Goal: Find specific page/section: Find specific page/section

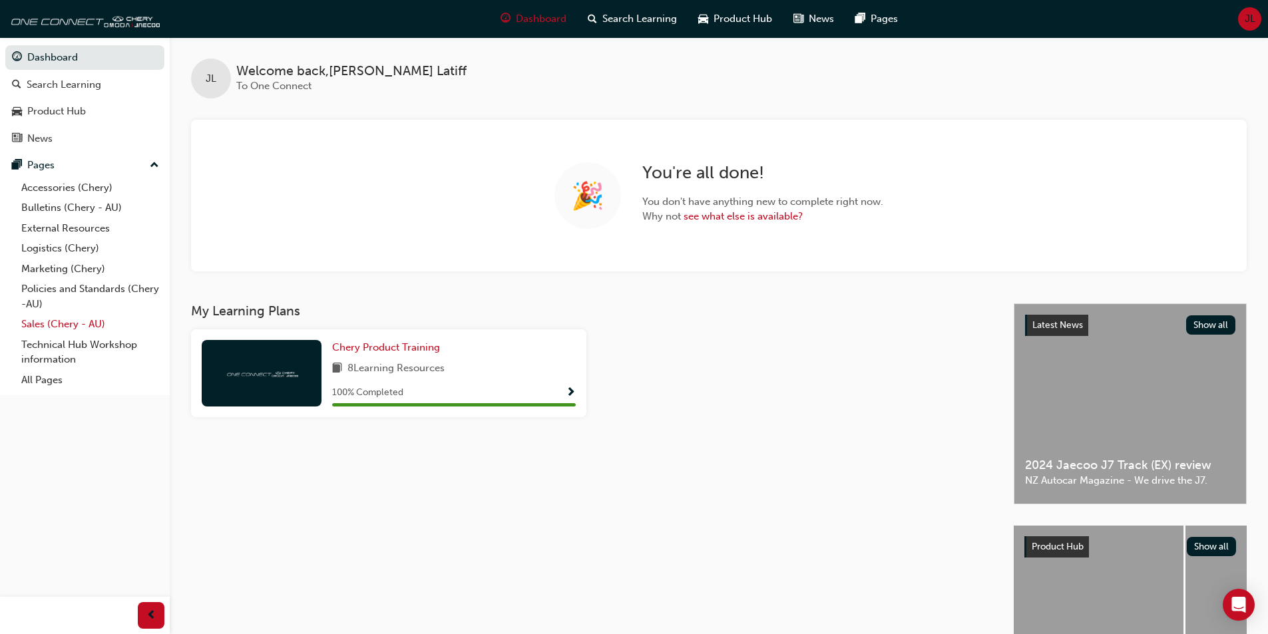
click at [53, 324] on link "Sales (Chery - AU)" at bounding box center [90, 324] width 148 height 21
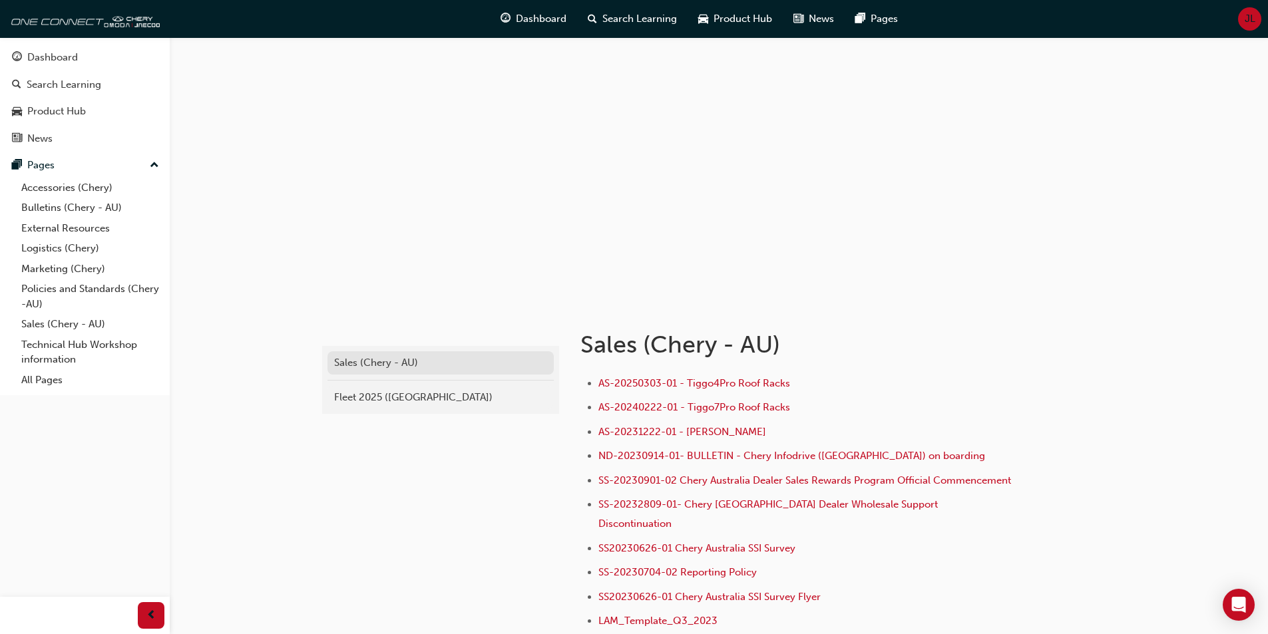
click at [383, 370] on div "Sales (Chery - AU)" at bounding box center [440, 363] width 213 height 15
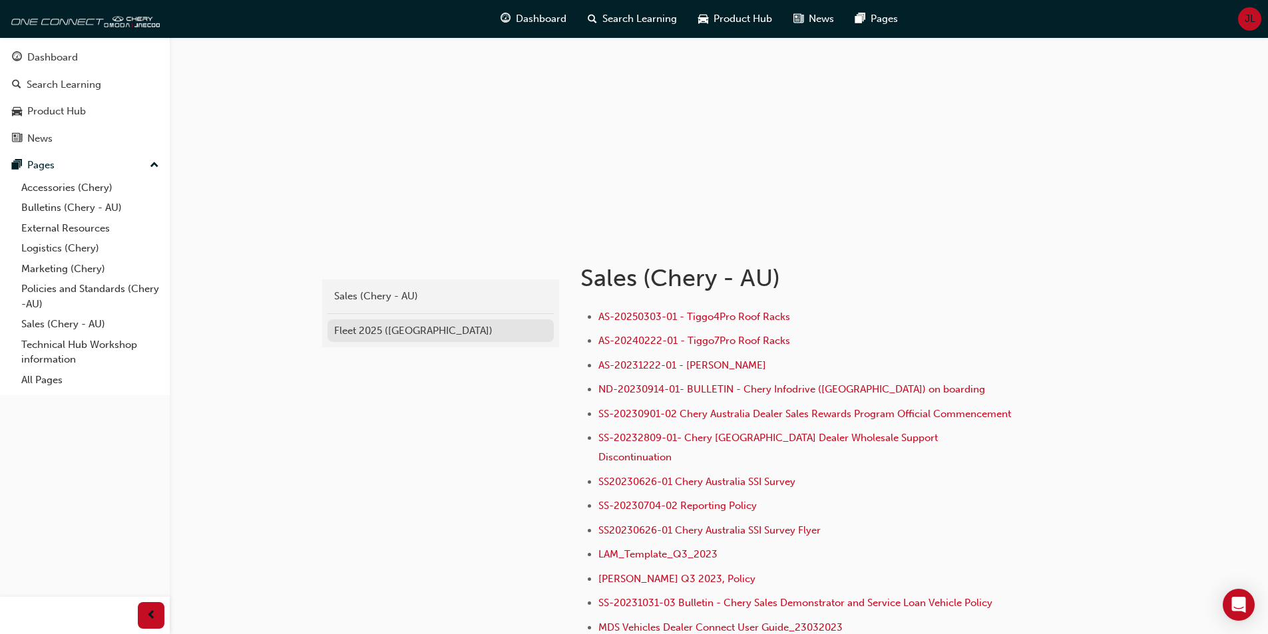
click at [394, 338] on div "Fleet 2025 ([GEOGRAPHIC_DATA])" at bounding box center [440, 331] width 213 height 15
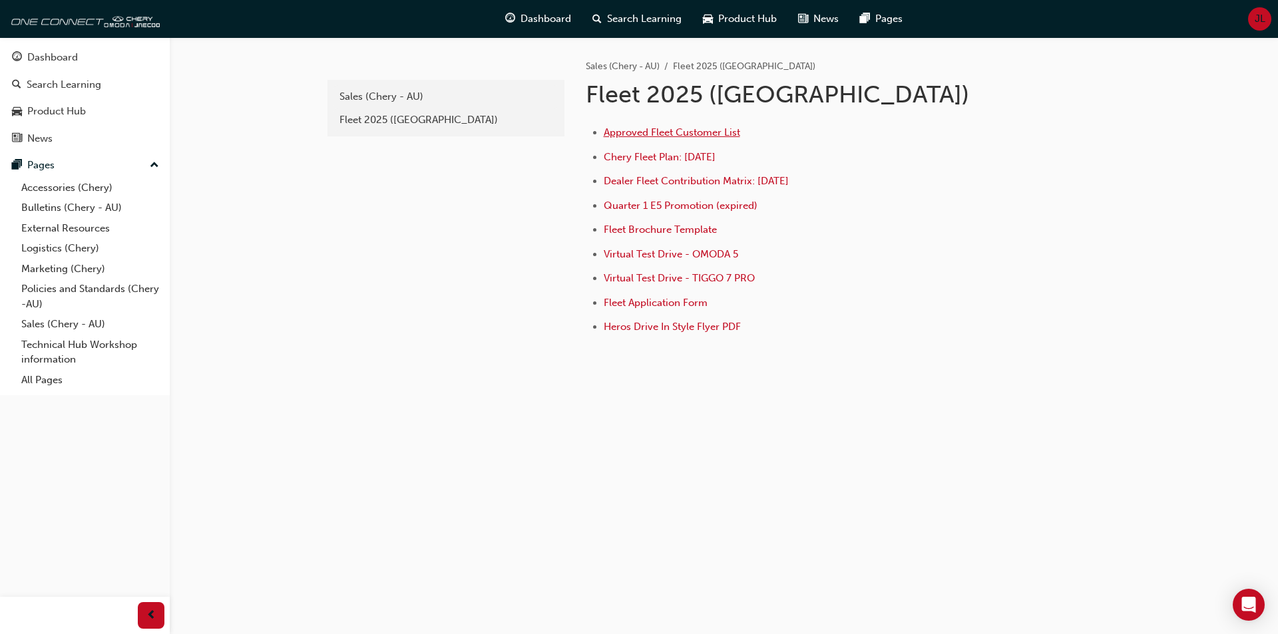
click at [702, 136] on span "Approved Fleet Customer List" at bounding box center [672, 132] width 136 height 12
click at [686, 178] on span "Dealer Fleet Contribution Matrix: [DATE]" at bounding box center [696, 181] width 185 height 12
